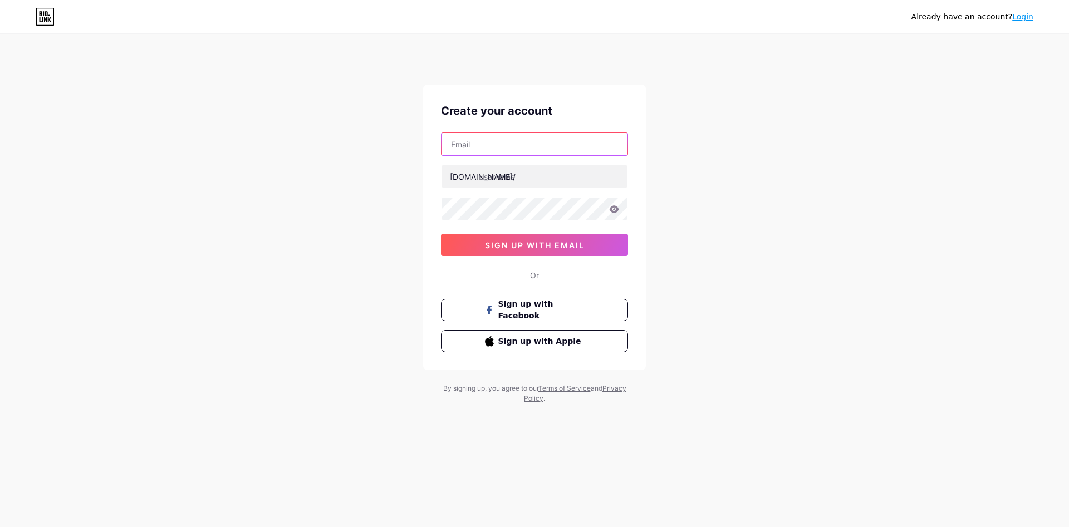
click at [495, 133] on input "text" at bounding box center [534, 144] width 186 height 22
type input "[DOMAIN_NAME][EMAIL_ADDRESS][DOMAIN_NAME]"
type input "aepique"
click at [615, 205] on icon at bounding box center [614, 208] width 9 height 7
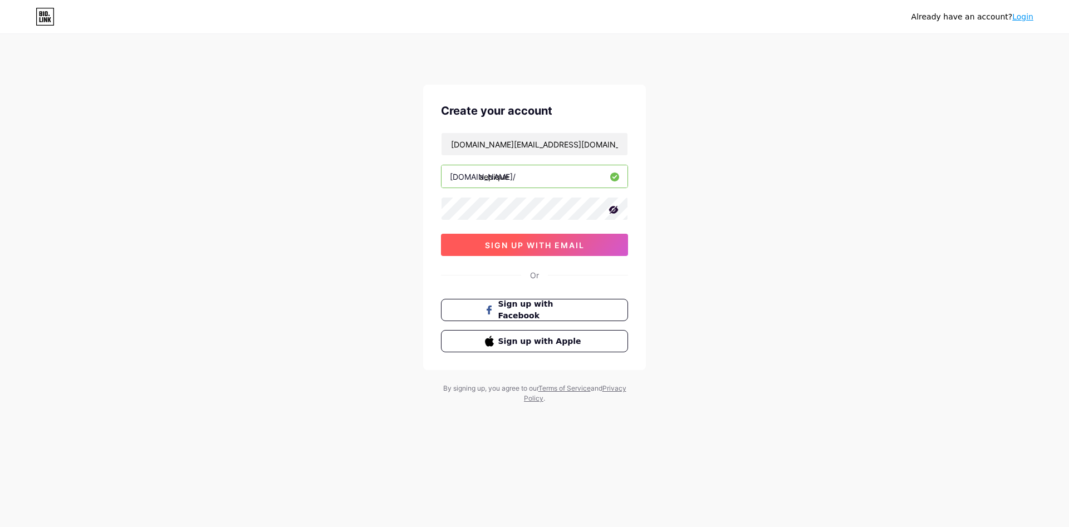
click at [529, 239] on button "sign up with email" at bounding box center [534, 245] width 187 height 22
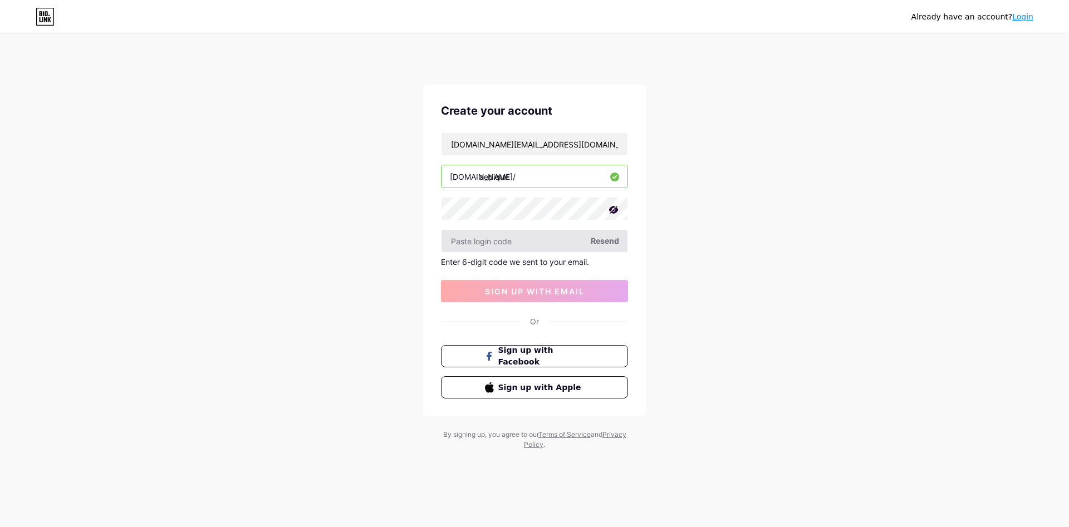
click at [530, 230] on input "text" at bounding box center [534, 241] width 186 height 22
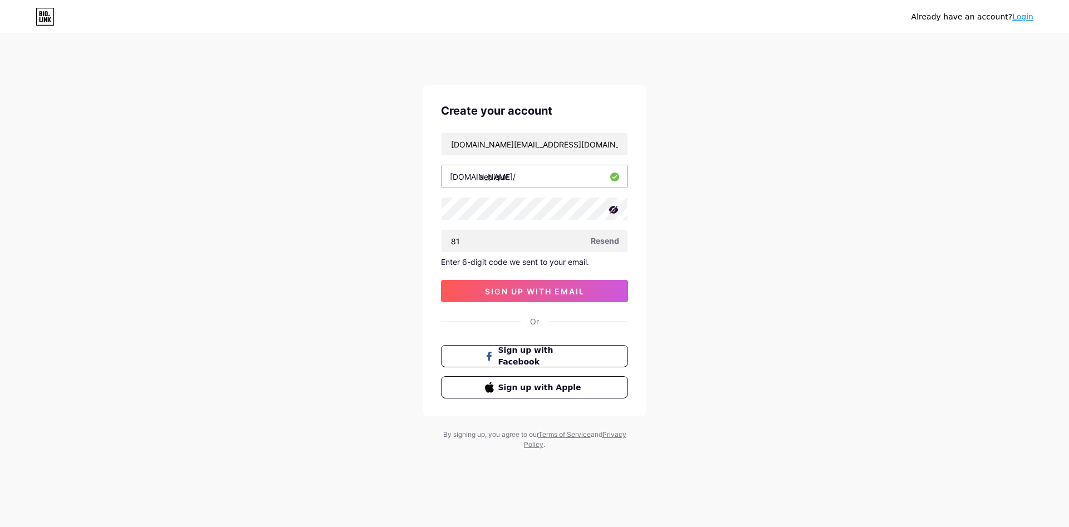
type input "1"
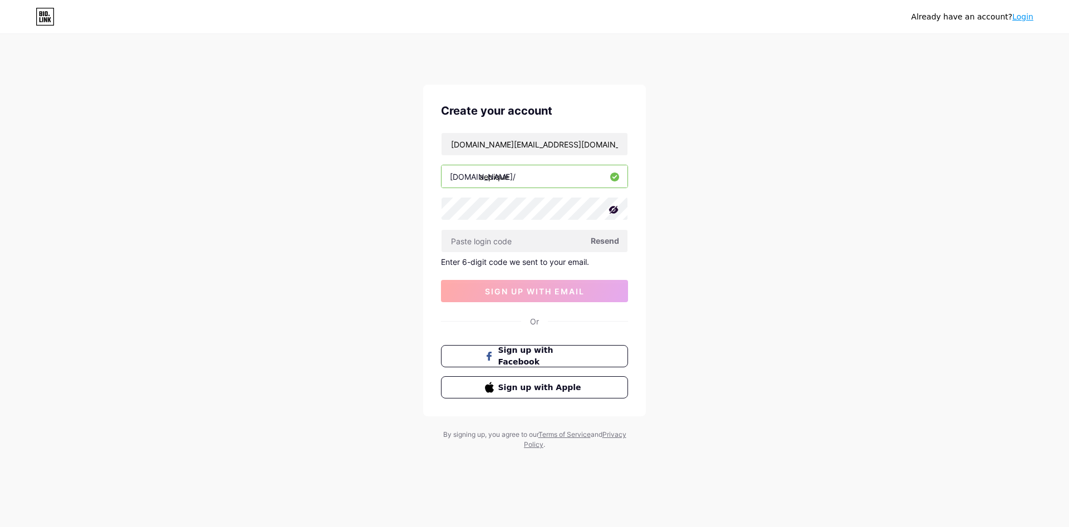
click at [607, 235] on span "Resend" at bounding box center [605, 241] width 28 height 12
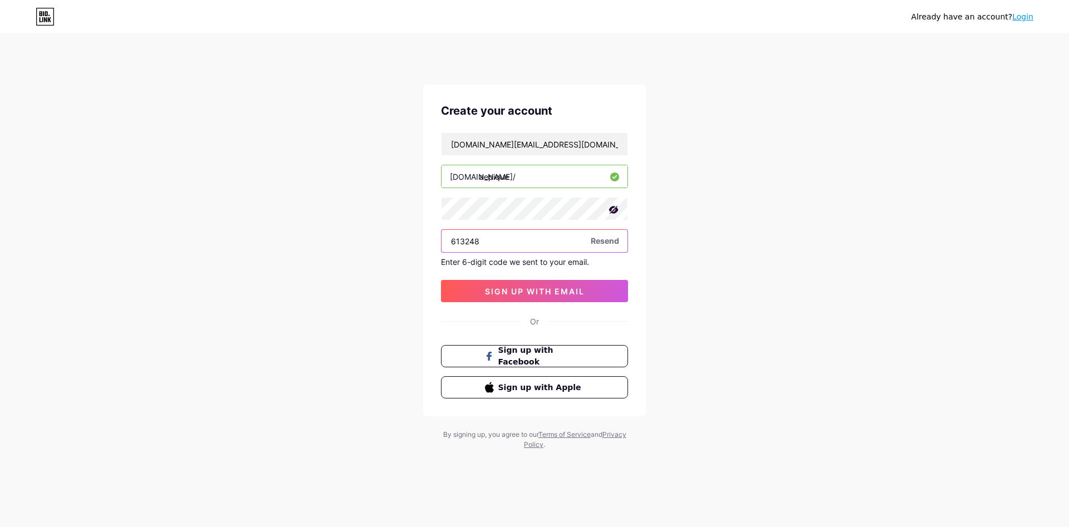
type input "613248"
click at [559, 280] on button "sign up with email" at bounding box center [534, 291] width 187 height 22
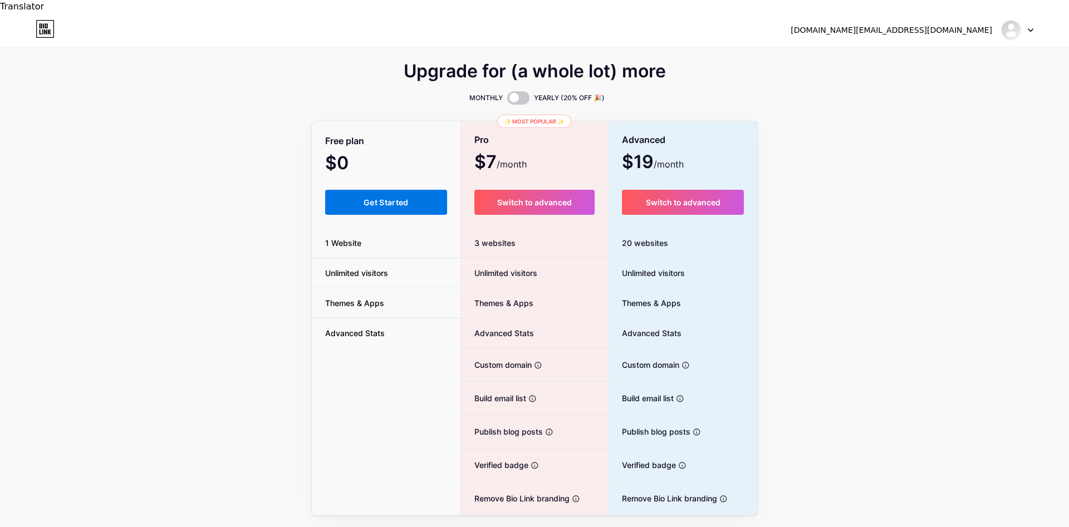
click at [430, 192] on button "Get Started" at bounding box center [386, 202] width 122 height 25
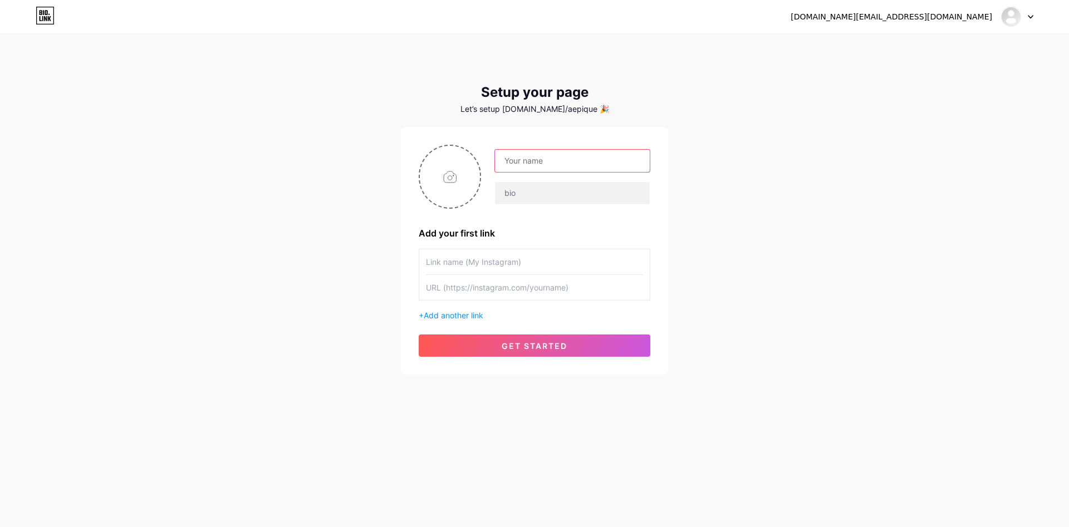
click at [591, 150] on input "text" at bounding box center [572, 161] width 155 height 22
click at [454, 165] on input "file" at bounding box center [450, 177] width 60 height 62
type input "C:\fakepath\_1150409-Enhanced-NR copie.jpg"
click at [600, 150] on input "text" at bounding box center [572, 161] width 155 height 22
type input "aepique"
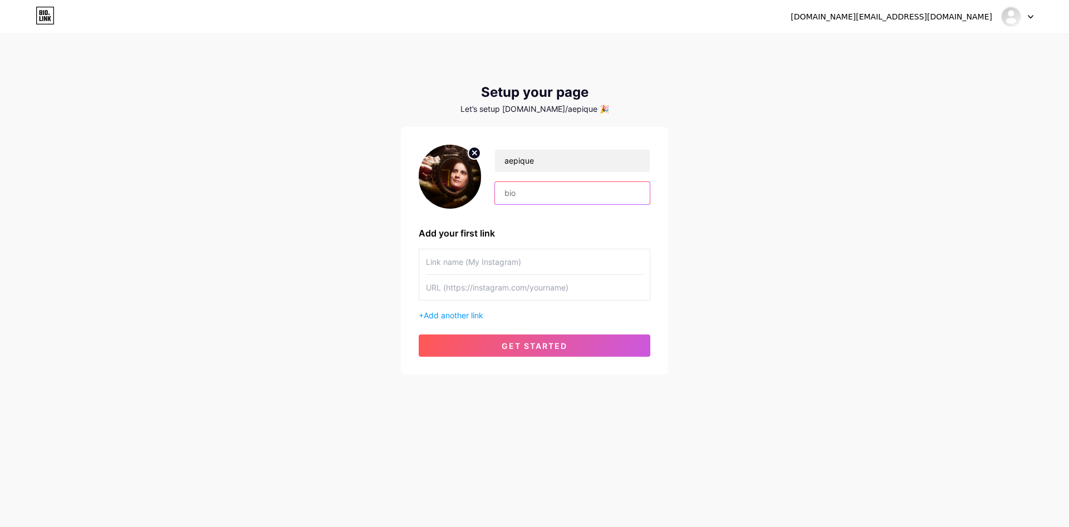
click at [612, 184] on input "text" at bounding box center [572, 193] width 155 height 22
click at [557, 182] on input "text" at bounding box center [572, 193] width 155 height 22
paste input "Je fais des photos. Je fais aussi du cosplay. Je traite le réel, je crée le fan…"
type input "Je fais des photos. Je fais aussi du cosplay. Je traite le réel, je crée le fan…"
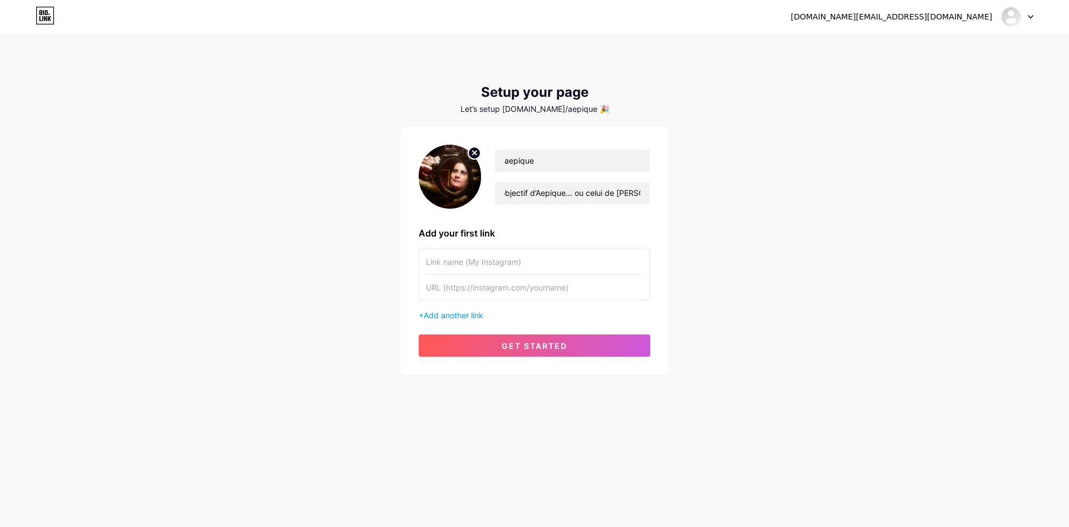
click at [557, 254] on input "text" at bounding box center [534, 261] width 217 height 25
type input "aepique - espace photo"
click at [520, 275] on input "text" at bounding box center [534, 287] width 217 height 25
paste input "[URL][DOMAIN_NAME]"
type input "[URL][DOMAIN_NAME]"
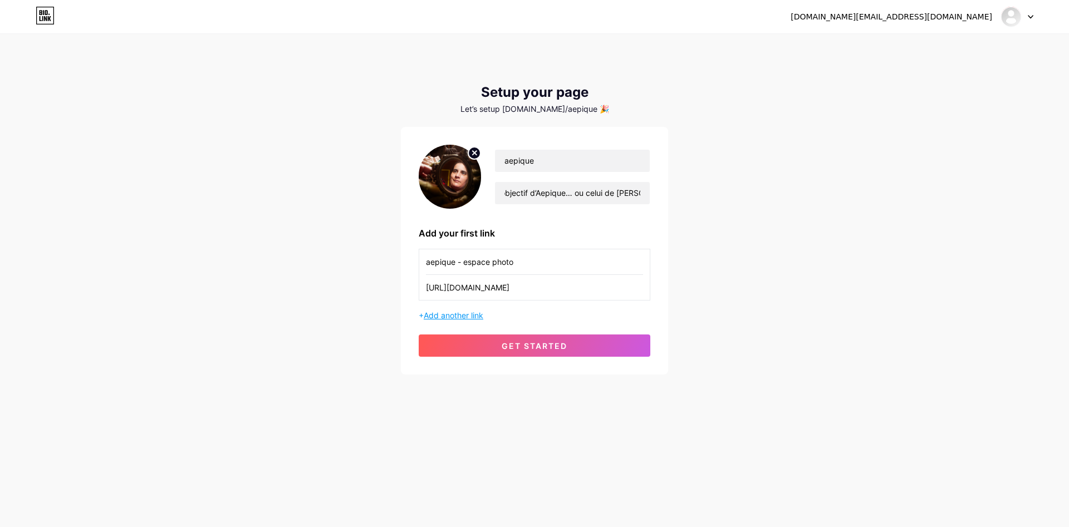
click at [428, 311] on span "Add another link" at bounding box center [454, 315] width 60 height 9
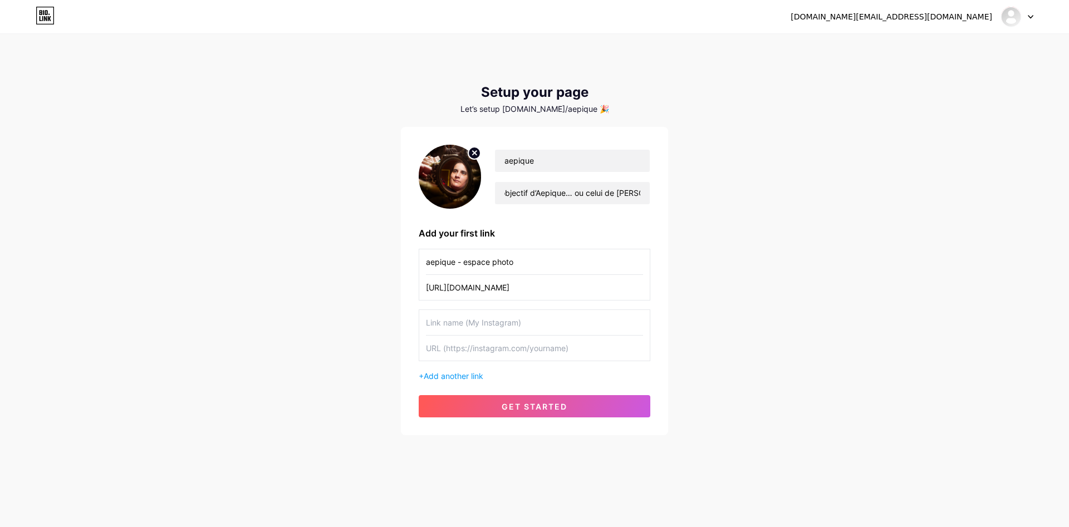
click at [487, 311] on input "text" at bounding box center [534, 322] width 217 height 25
type input "aepique sur tiktok espace cosplay en construction"
click at [538, 336] on input "text" at bounding box center [534, 348] width 217 height 25
paste input "[URL][DOMAIN_NAME]"
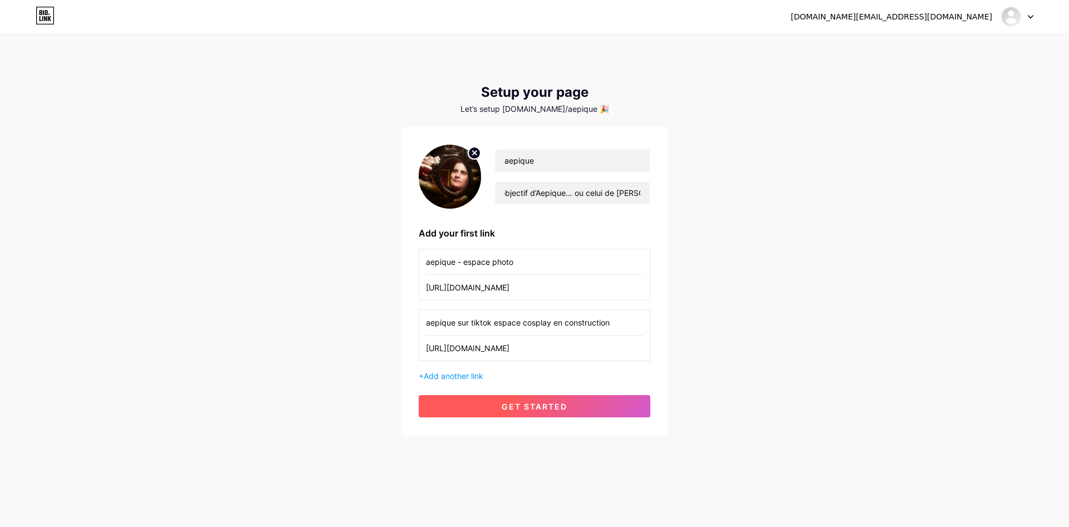
type input "[URL][DOMAIN_NAME]"
click at [564, 402] on span "get started" at bounding box center [535, 406] width 66 height 9
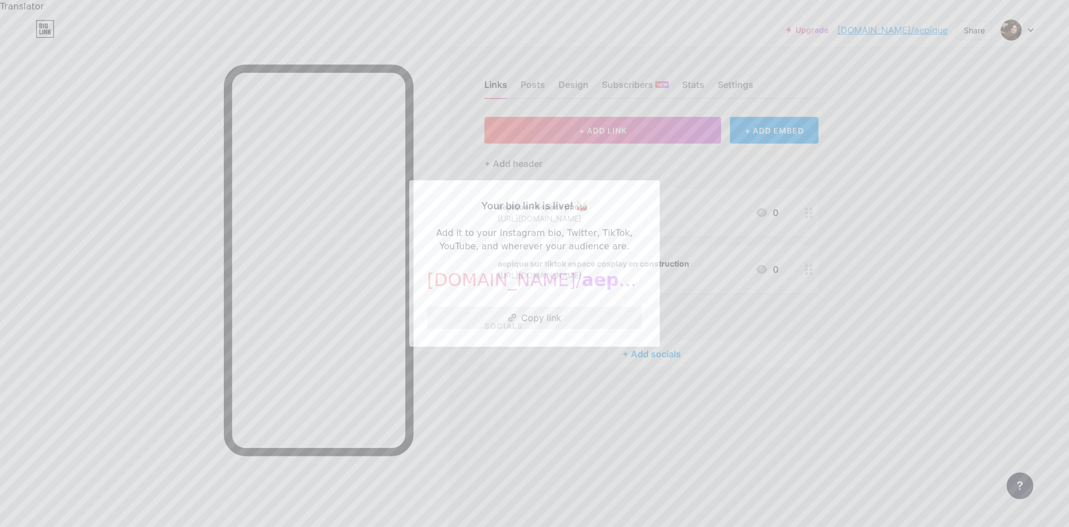
click at [564, 315] on button "Copy link" at bounding box center [534, 318] width 215 height 22
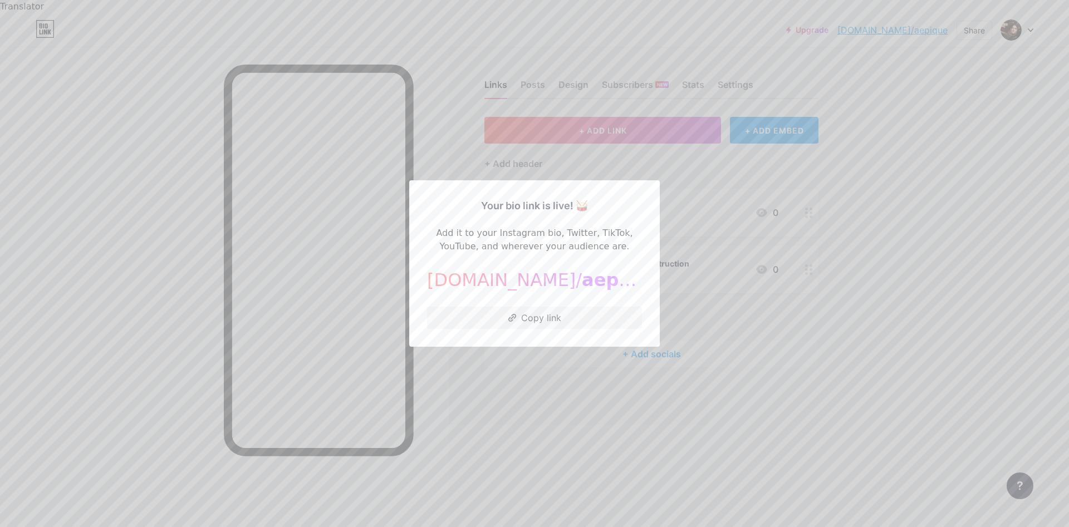
click at [905, 204] on div at bounding box center [534, 263] width 1069 height 527
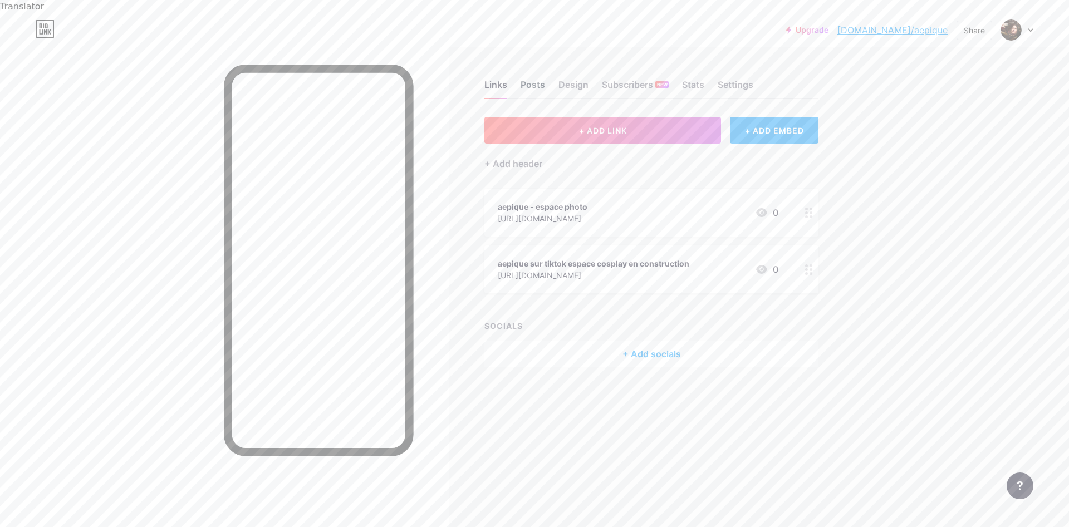
click at [529, 78] on div "Posts" at bounding box center [532, 88] width 24 height 20
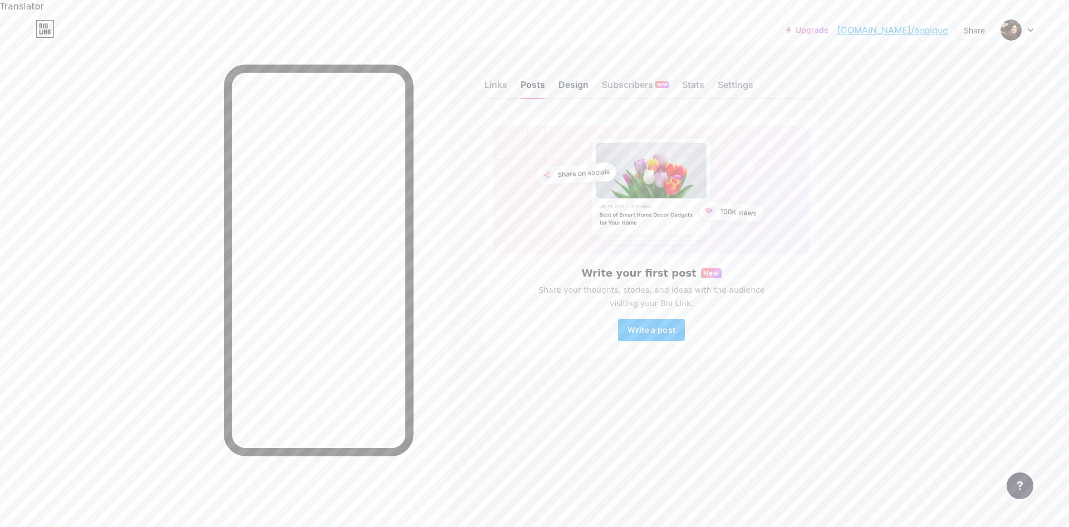
click at [582, 78] on div "Design" at bounding box center [573, 88] width 30 height 20
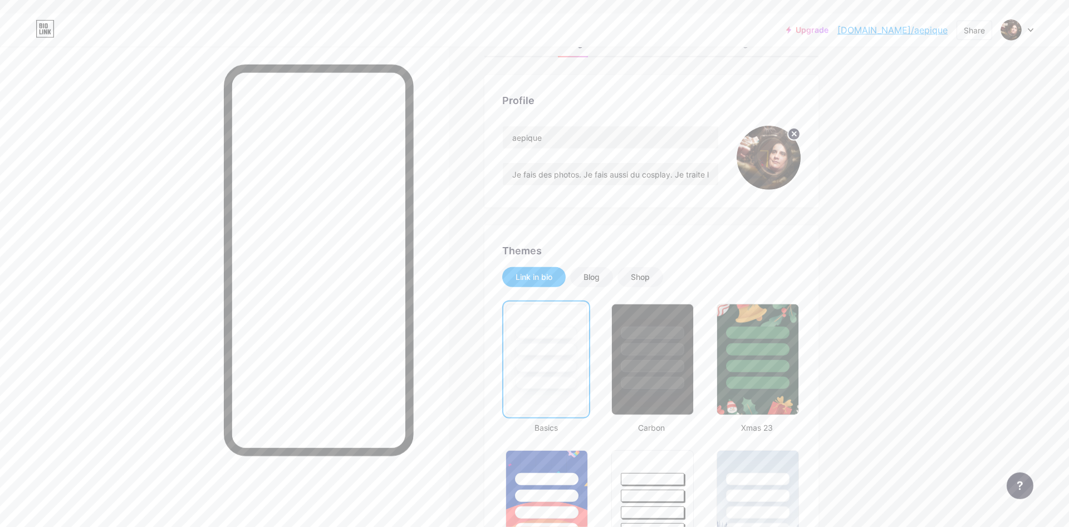
scroll to position [114, 0]
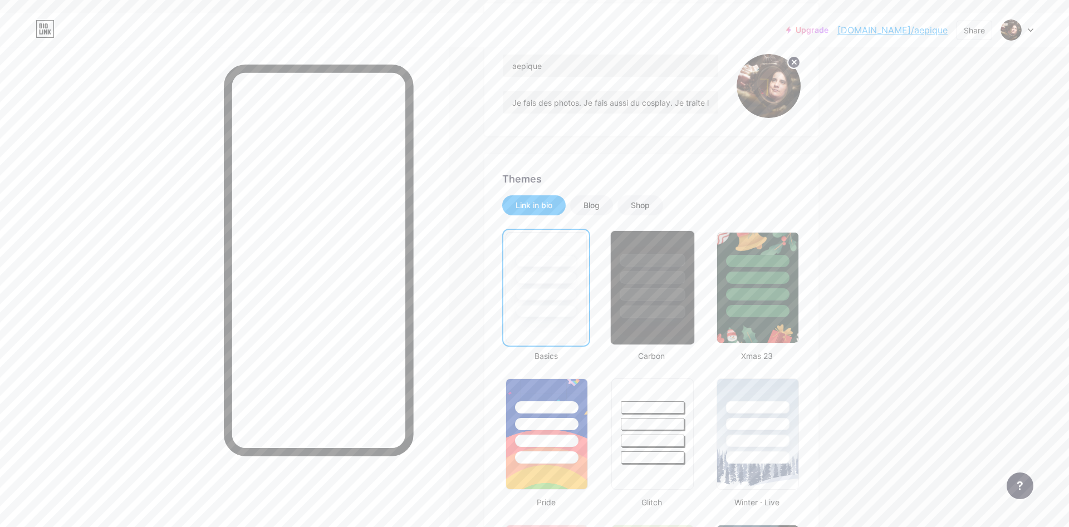
click at [635, 319] on div at bounding box center [652, 287] width 85 height 115
click at [590, 200] on div "Blog" at bounding box center [591, 205] width 16 height 11
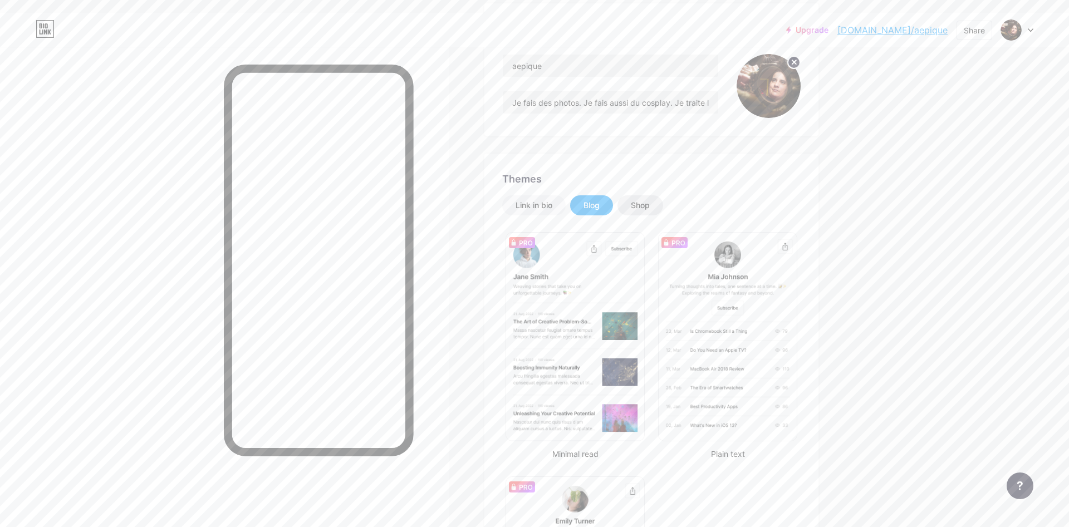
click at [637, 200] on div "Shop" at bounding box center [640, 205] width 19 height 11
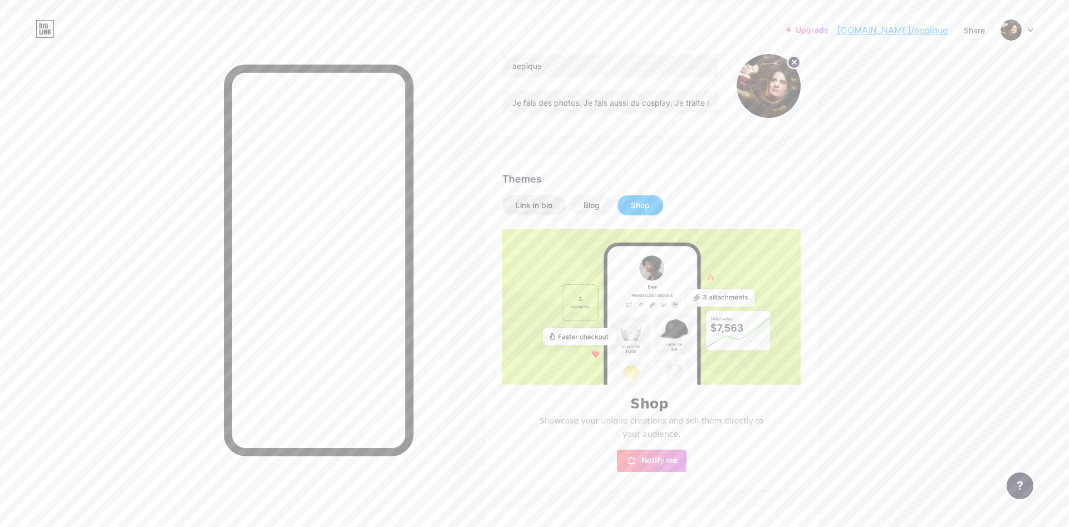
click at [517, 200] on div "Link in bio" at bounding box center [533, 205] width 37 height 11
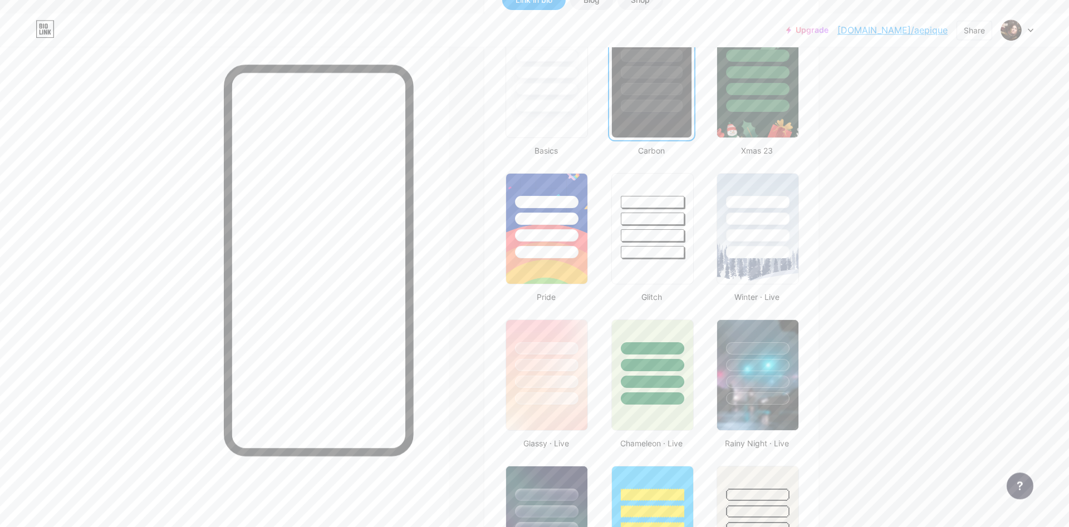
scroll to position [341, 0]
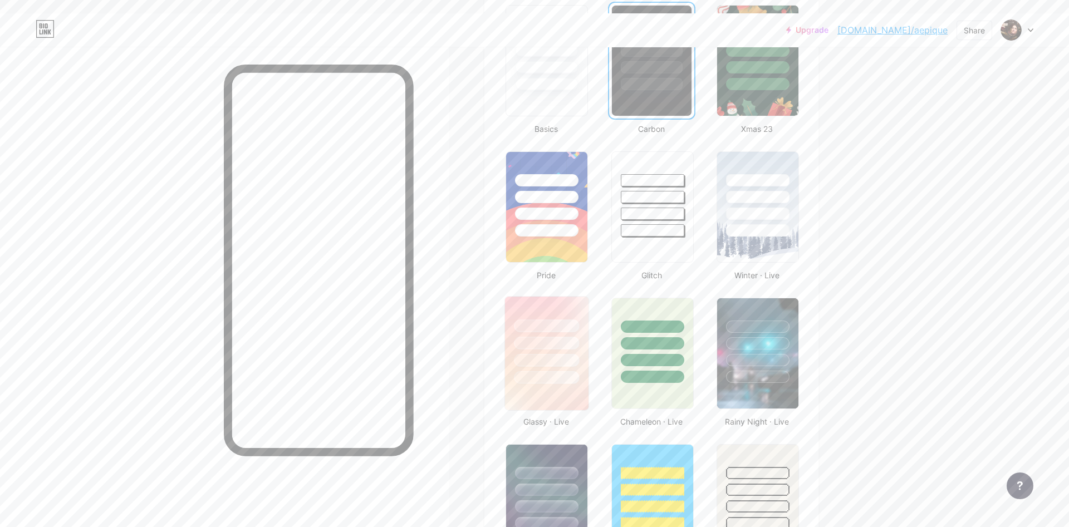
click at [552, 337] on div at bounding box center [546, 343] width 65 height 13
click at [549, 466] on div at bounding box center [546, 472] width 65 height 13
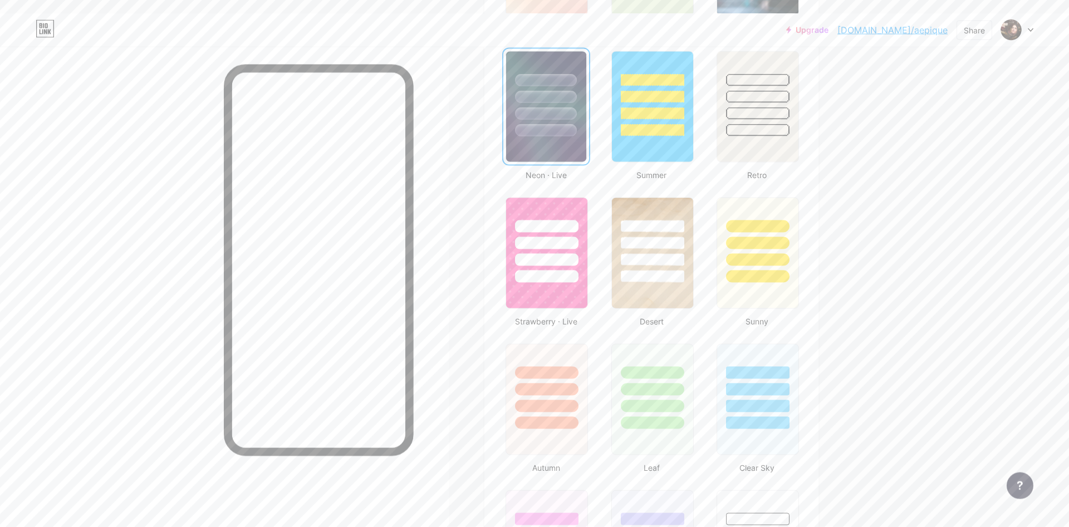
scroll to position [738, 0]
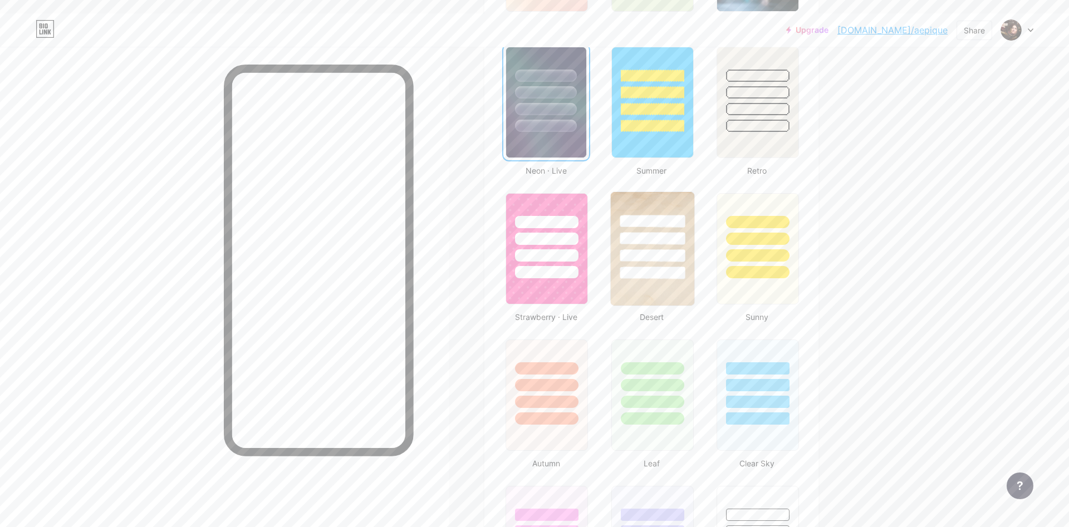
click at [667, 281] on img at bounding box center [652, 249] width 83 height 114
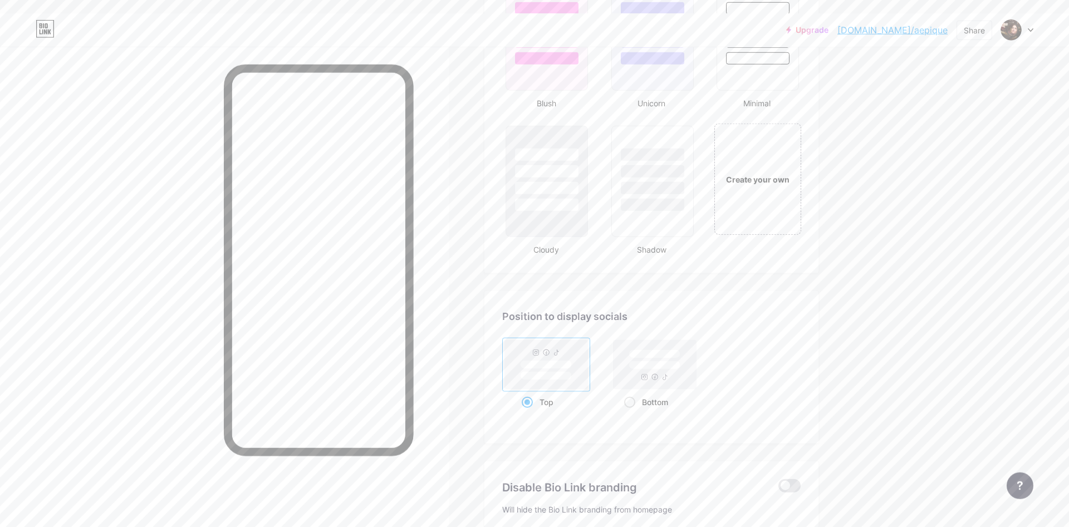
scroll to position [1249, 0]
click at [652, 357] on rect at bounding box center [654, 361] width 51 height 8
click at [631, 408] on input "Bottom" at bounding box center [627, 411] width 7 height 7
radio input "true"
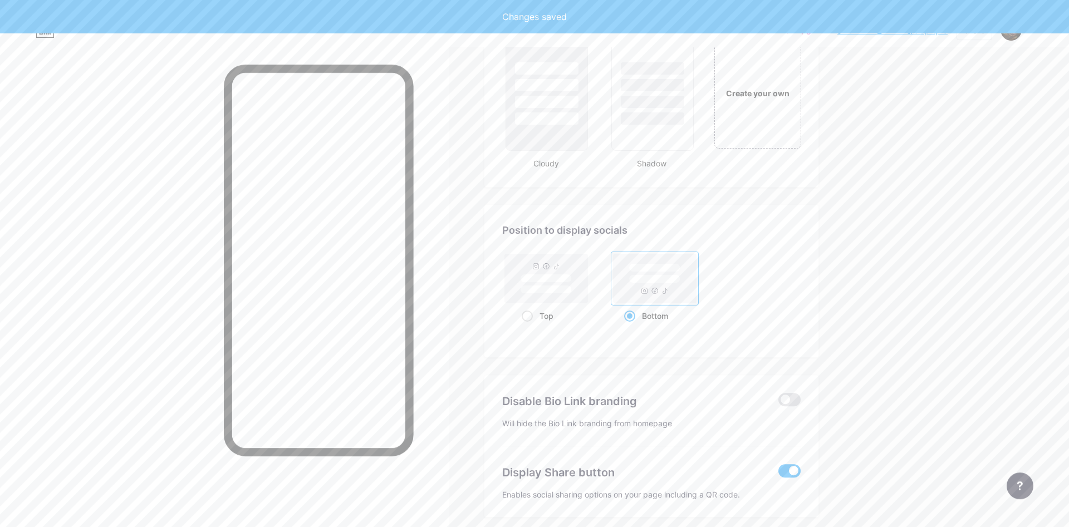
scroll to position [1363, 0]
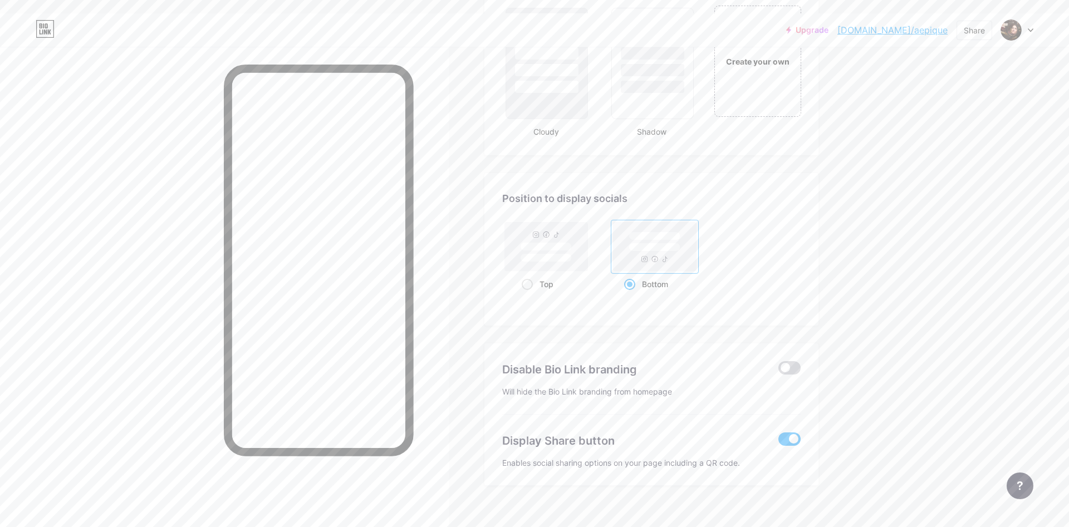
click at [795, 361] on span at bounding box center [789, 367] width 22 height 13
click at [778, 371] on input "checkbox" at bounding box center [778, 371] width 0 height 0
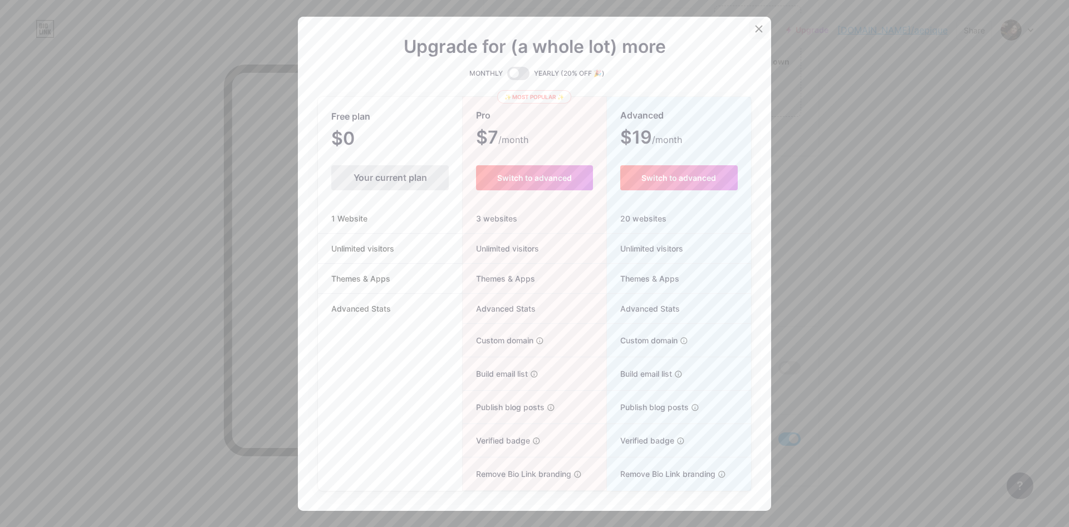
click at [760, 35] on div at bounding box center [759, 29] width 20 height 20
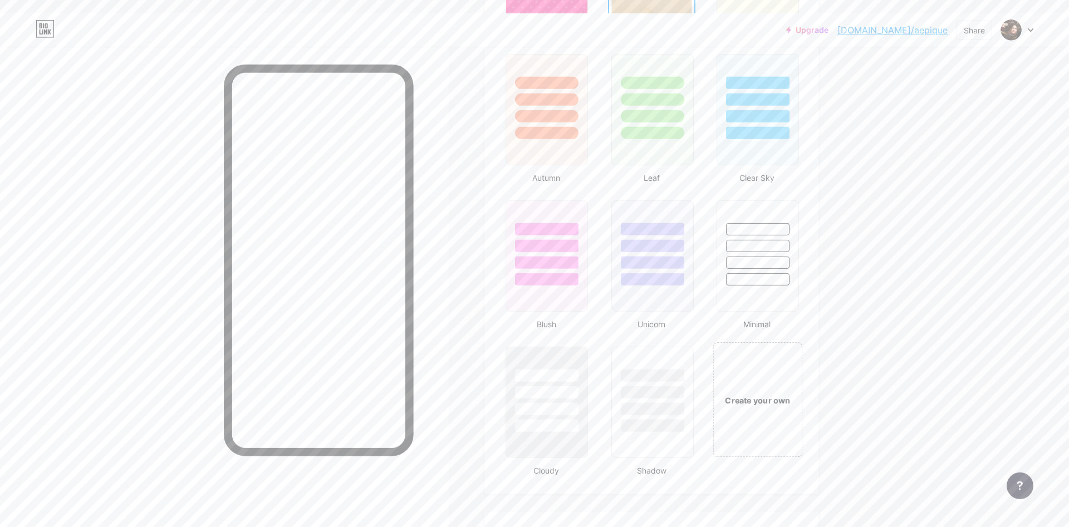
scroll to position [1022, 0]
click at [760, 360] on div "Create your own" at bounding box center [758, 401] width 90 height 115
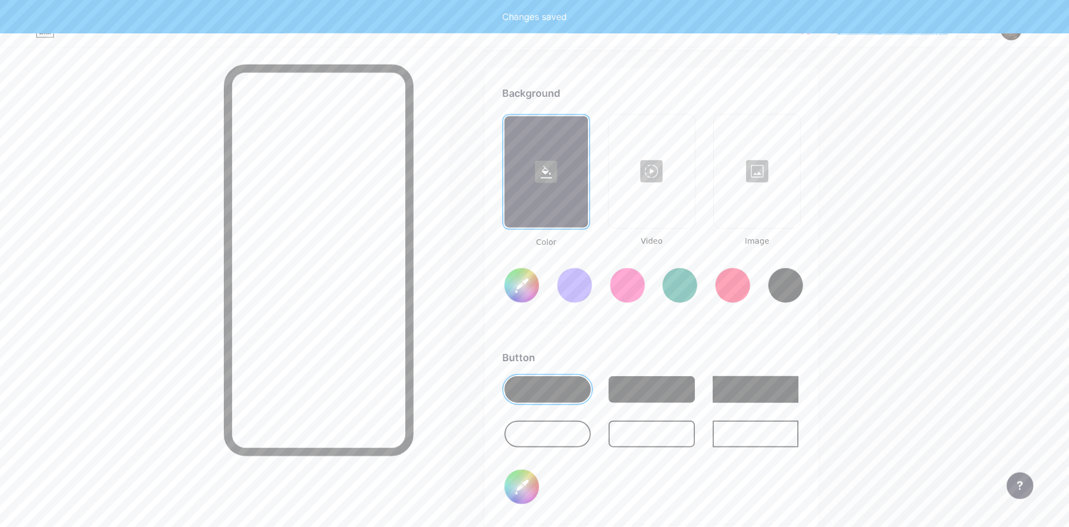
type input "#ffffff"
type input "#000000"
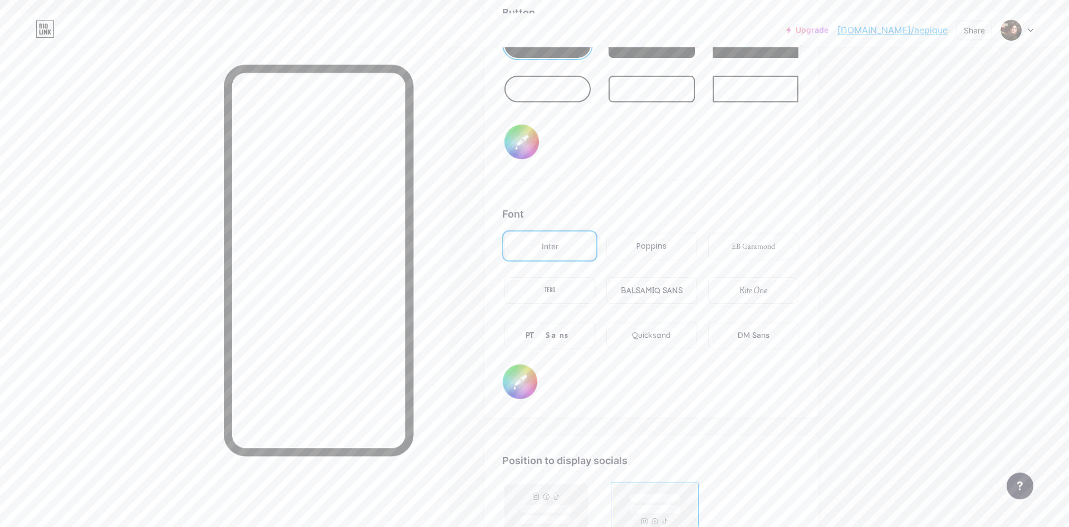
scroll to position [1792, 0]
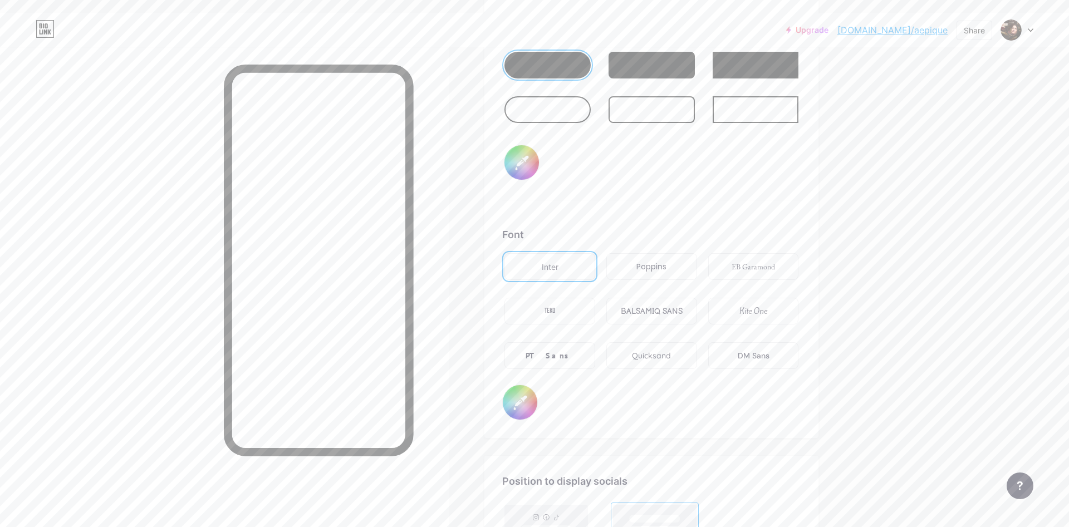
click at [666, 348] on div "Quicksand" at bounding box center [651, 355] width 91 height 27
click at [761, 306] on div "Kite One" at bounding box center [753, 312] width 28 height 12
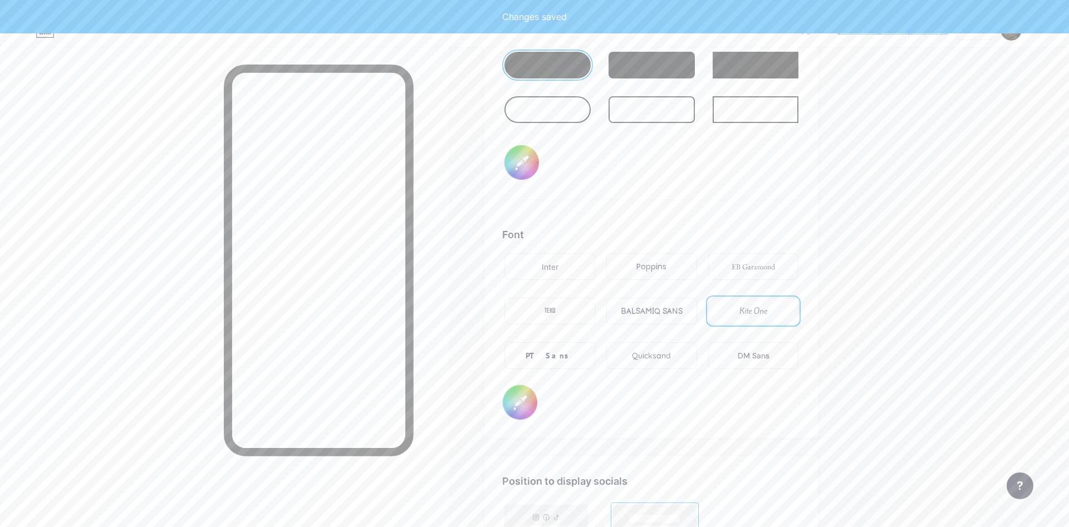
click at [675, 306] on div "BALSAMIQ SANS" at bounding box center [652, 312] width 62 height 12
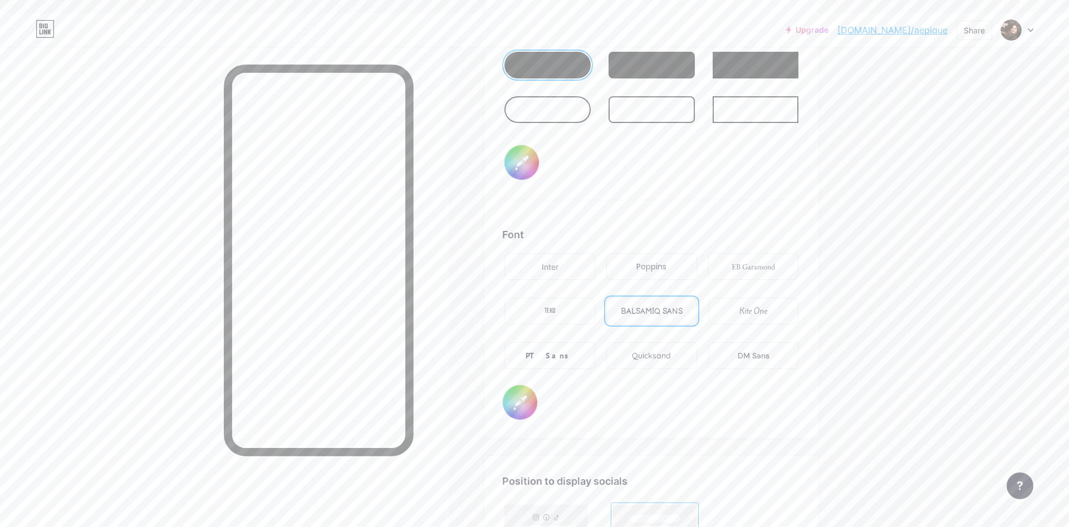
click at [661, 253] on div "Poppins" at bounding box center [651, 266] width 91 height 27
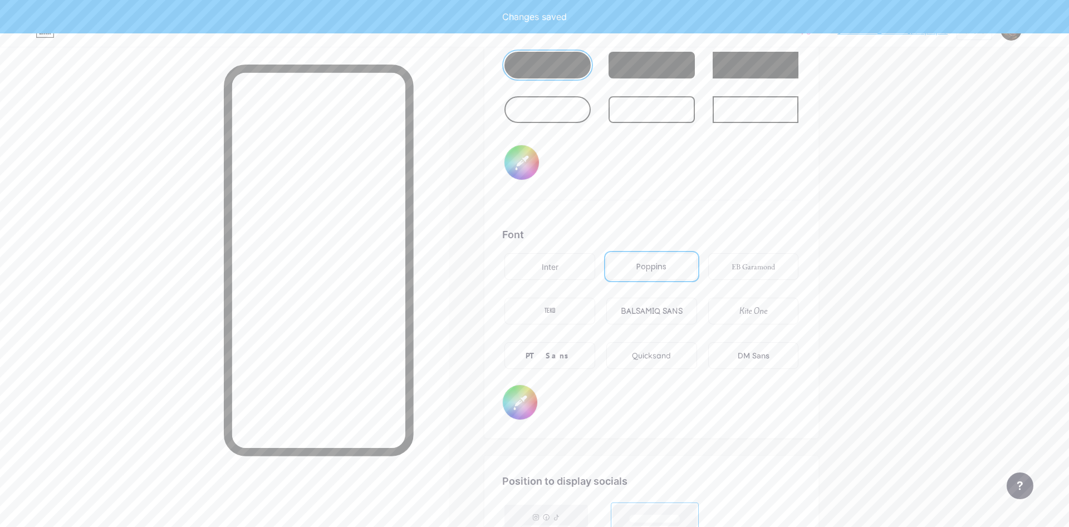
click at [549, 306] on div "TEKO" at bounding box center [549, 312] width 11 height 12
click at [668, 350] on div "Quicksand" at bounding box center [651, 356] width 39 height 12
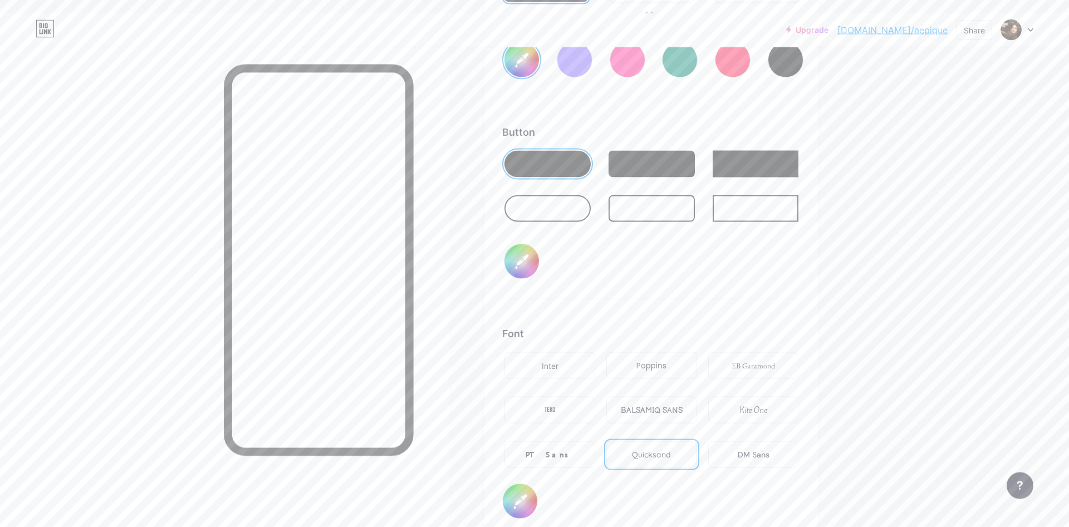
scroll to position [1679, 0]
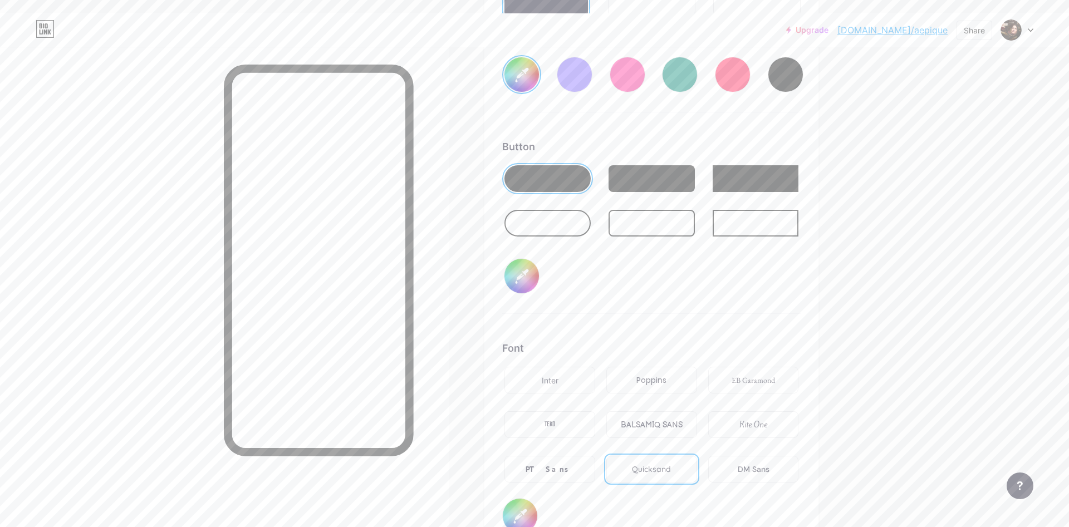
click at [654, 167] on div at bounding box center [651, 178] width 86 height 27
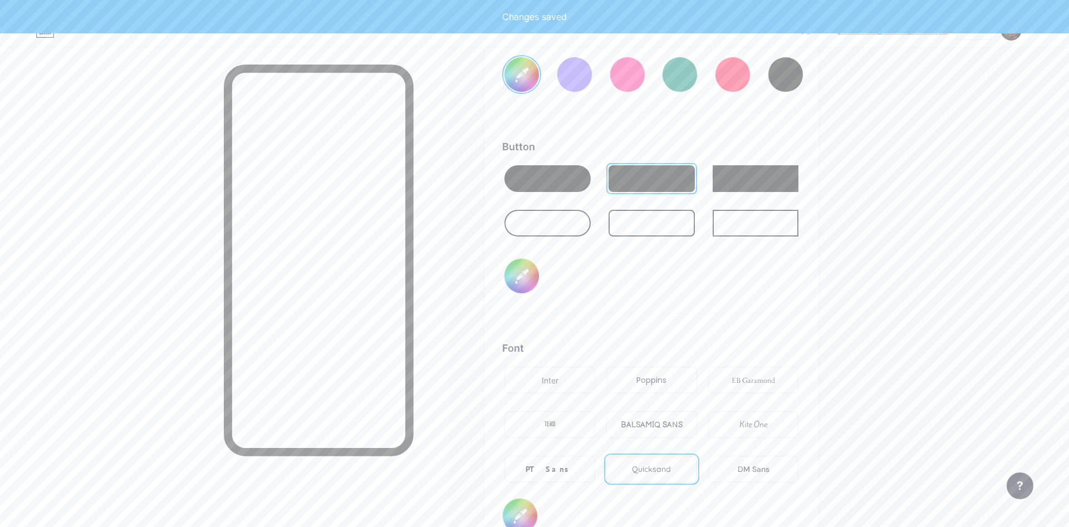
click at [762, 183] on div at bounding box center [651, 207] width 298 height 89
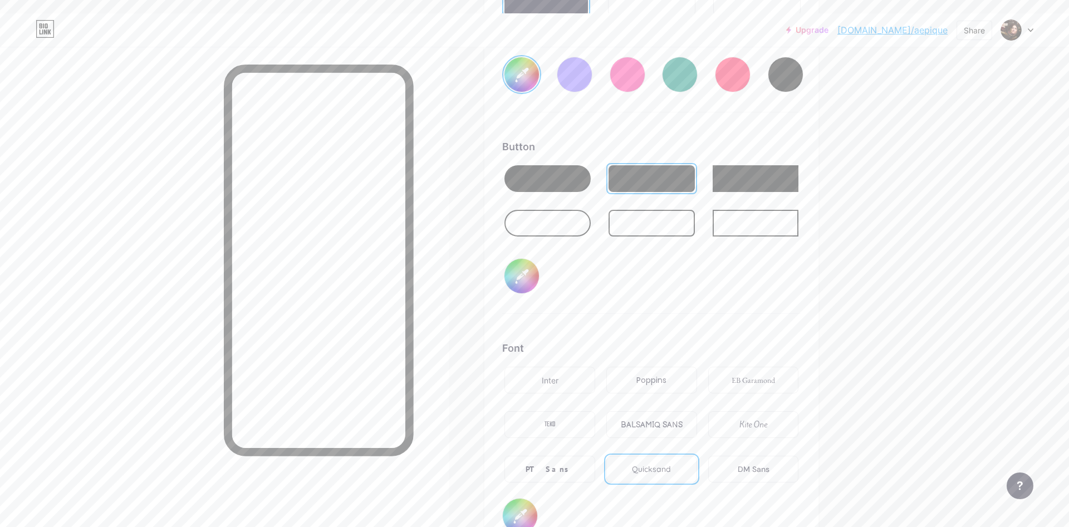
click at [581, 214] on div at bounding box center [547, 223] width 86 height 27
click at [684, 68] on div at bounding box center [680, 75] width 36 height 36
type input "#008873"
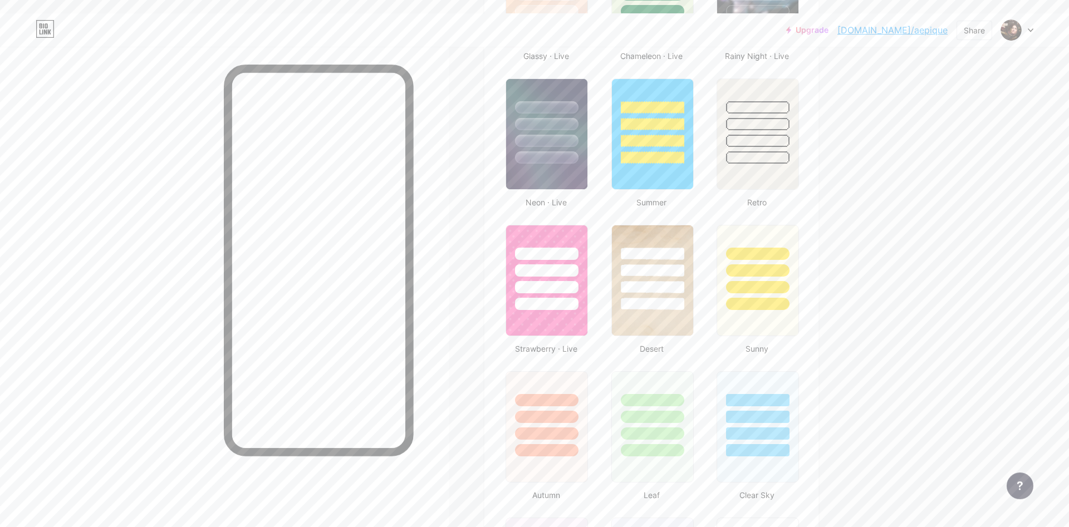
scroll to position [543, 0]
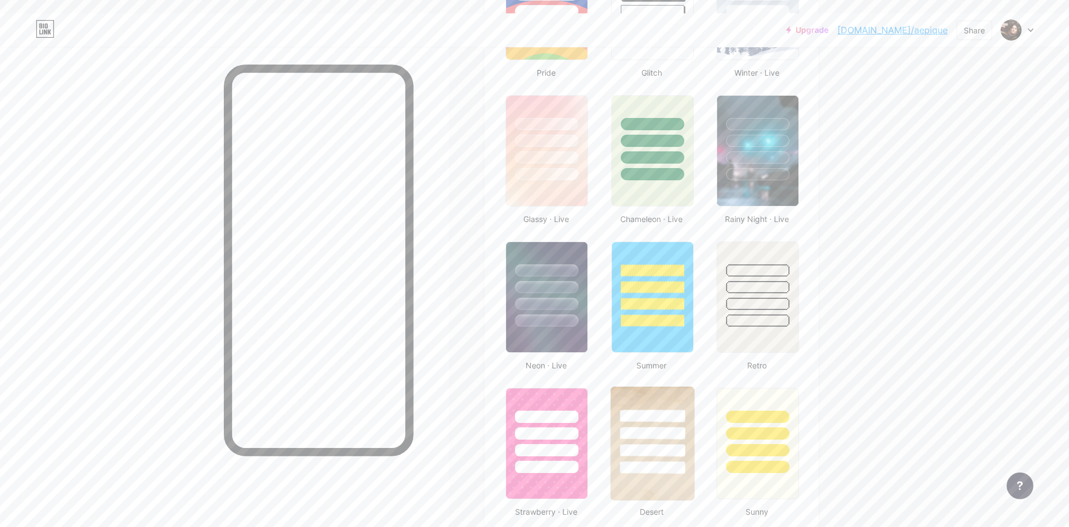
click at [630, 461] on div at bounding box center [652, 467] width 65 height 13
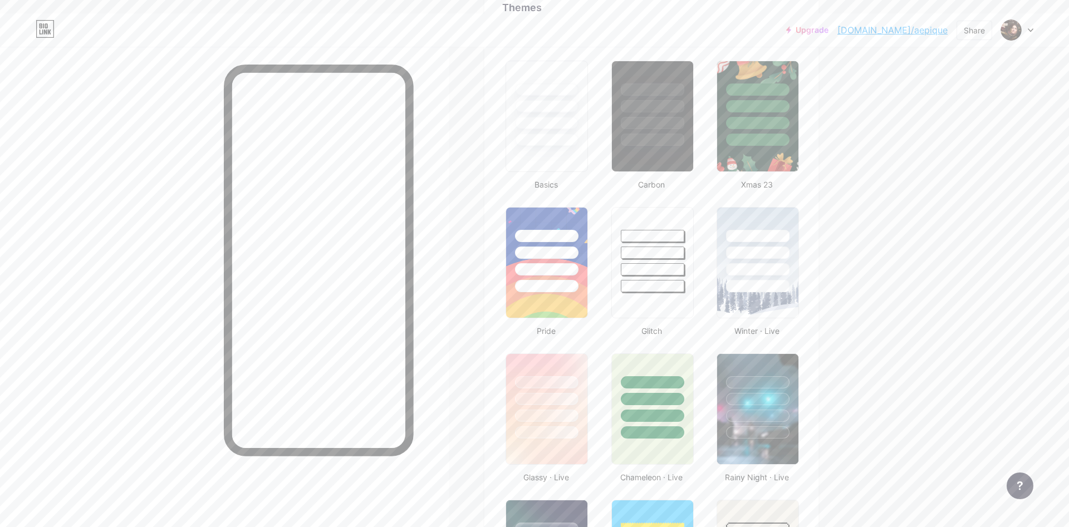
scroll to position [0, 0]
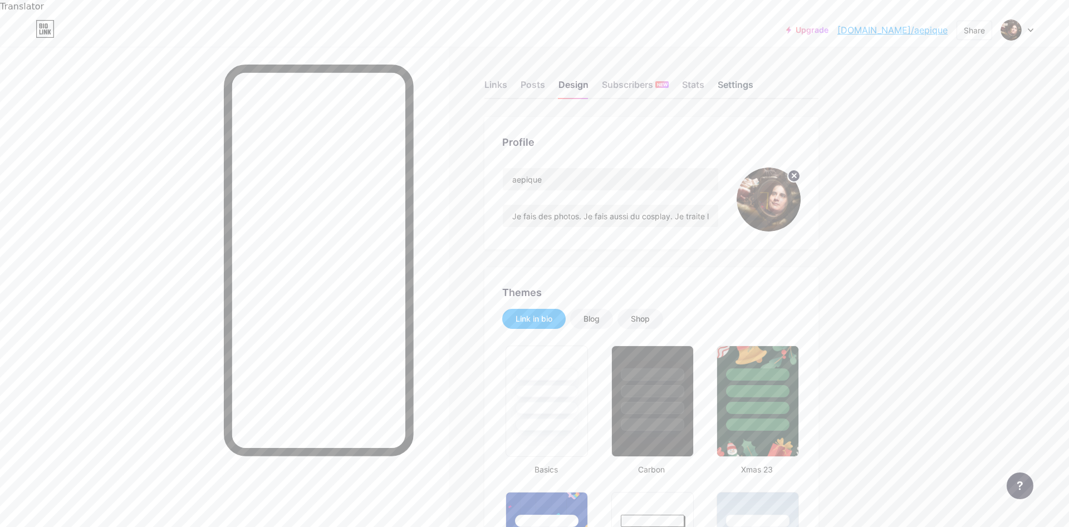
click at [741, 78] on div "Settings" at bounding box center [736, 88] width 36 height 20
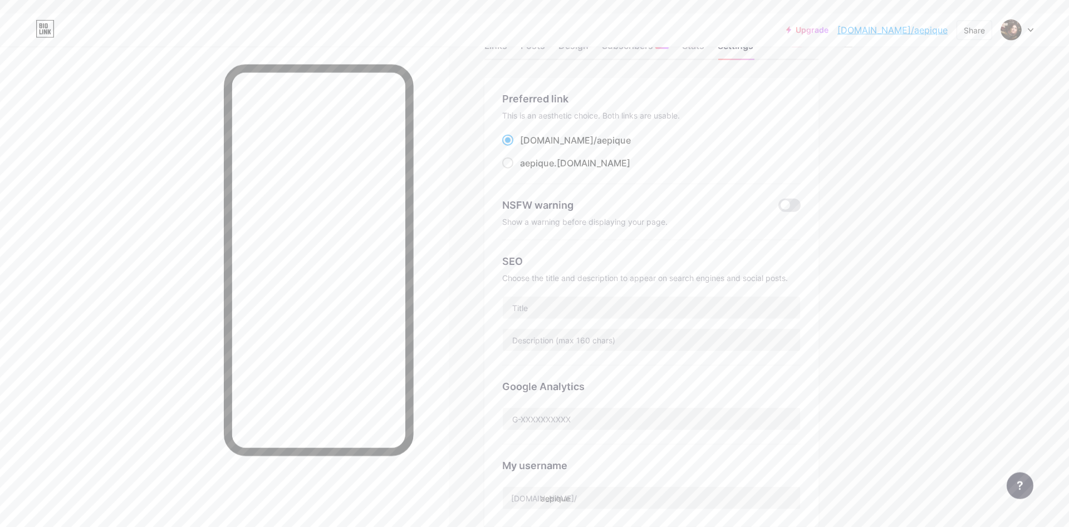
scroll to position [57, 0]
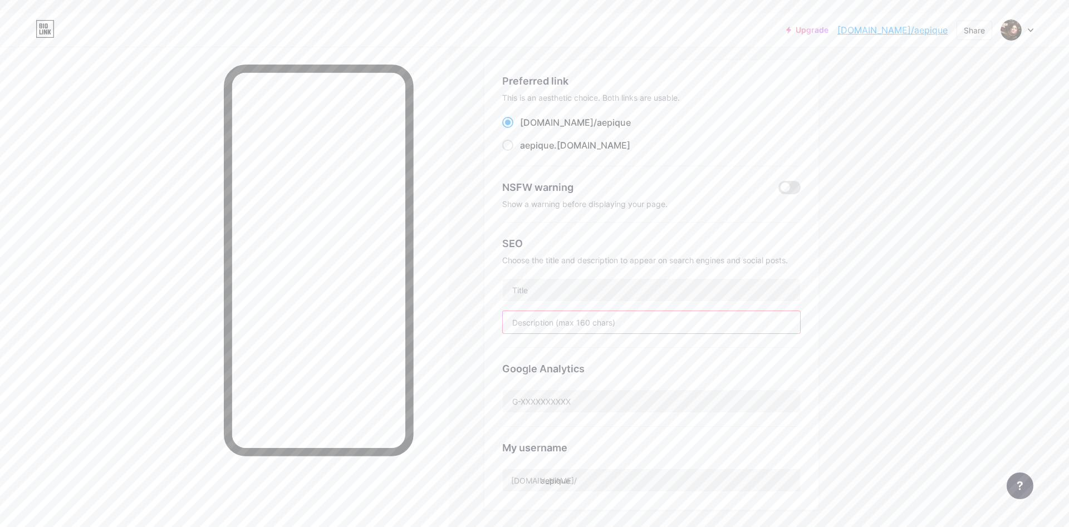
click at [632, 313] on input "text" at bounding box center [651, 322] width 297 height 22
paste input "[URL][DOMAIN_NAME]"
type input "[URL][DOMAIN_NAME]"
drag, startPoint x: 619, startPoint y: 317, endPoint x: 407, endPoint y: 316, distance: 212.1
click at [503, 316] on input "[URL][DOMAIN_NAME]" at bounding box center [651, 322] width 297 height 22
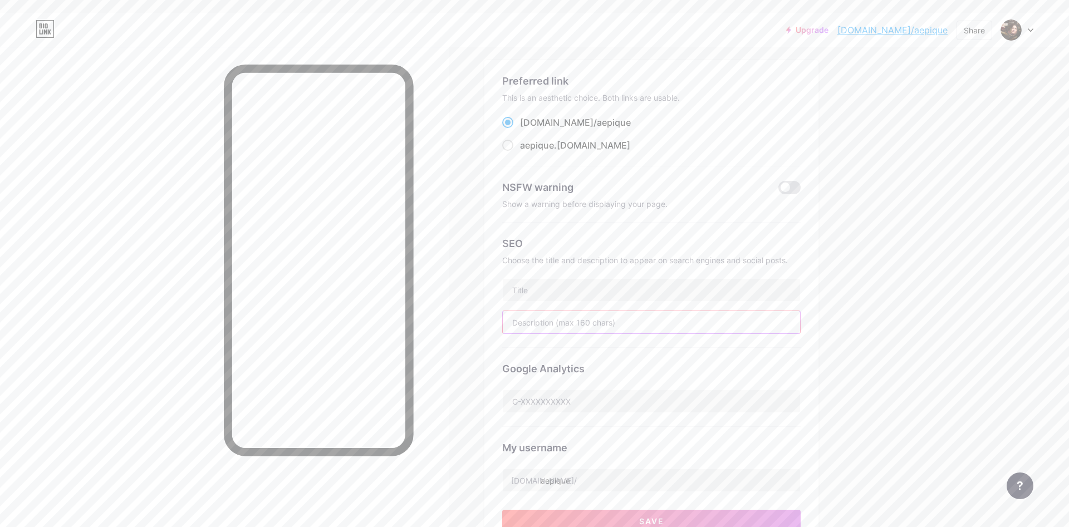
click at [569, 311] on input "text" at bounding box center [651, 322] width 297 height 22
paste input "Je fais des photos. Je fais aussi du cosplay. Je traite le réel, je crée le fan…"
type input "Je fais des photos. Je fais aussi du cosplay. Je traite le réel, je crée le fan…"
click at [561, 279] on input "text" at bounding box center [651, 290] width 297 height 22
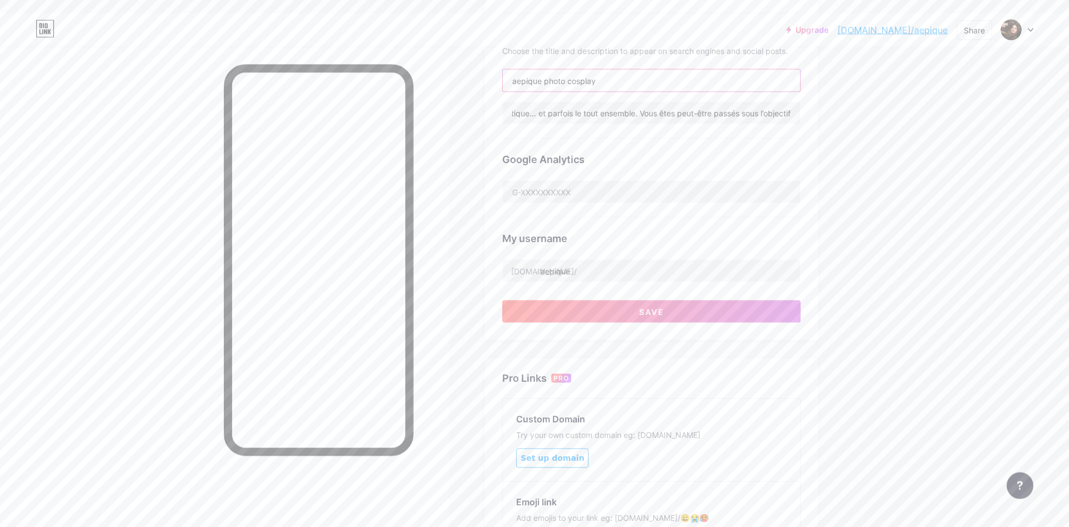
scroll to position [284, 0]
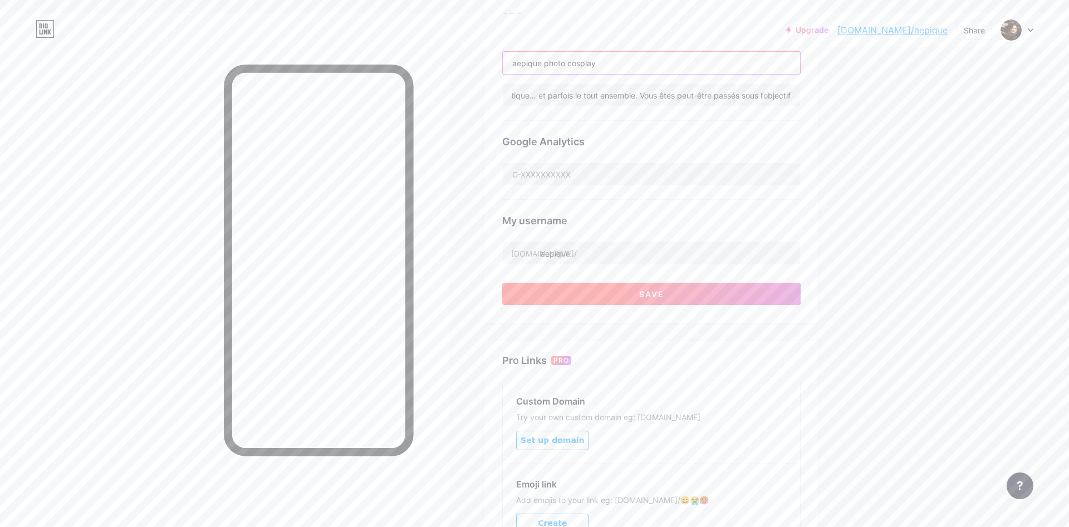
type input "aepique photo cosplay"
click at [686, 283] on button "Save" at bounding box center [651, 294] width 298 height 22
